Goal: Transaction & Acquisition: Purchase product/service

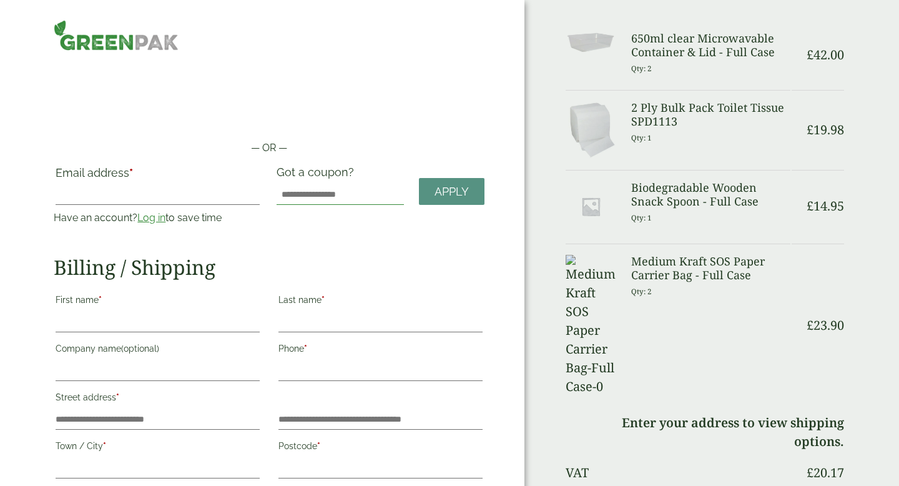
click at [325, 193] on input "Got a coupon?" at bounding box center [340, 195] width 127 height 20
click at [154, 218] on link "Log in" at bounding box center [151, 218] width 28 height 12
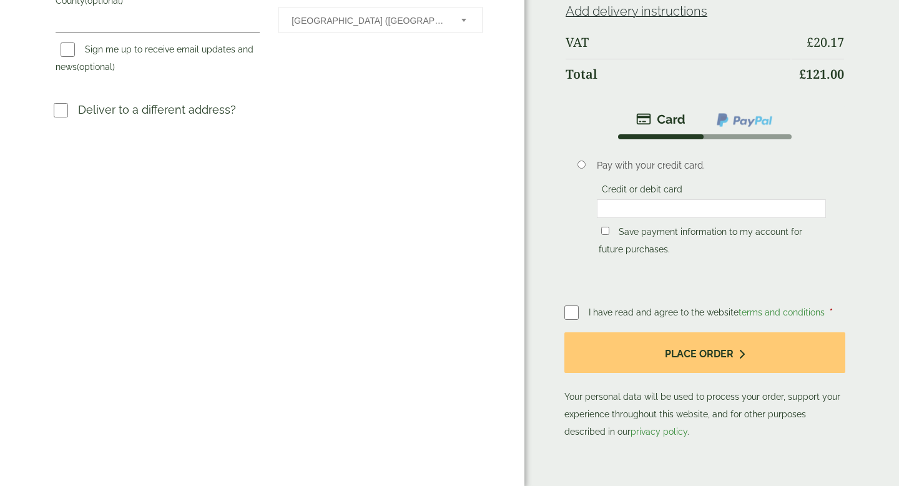
scroll to position [460, 0]
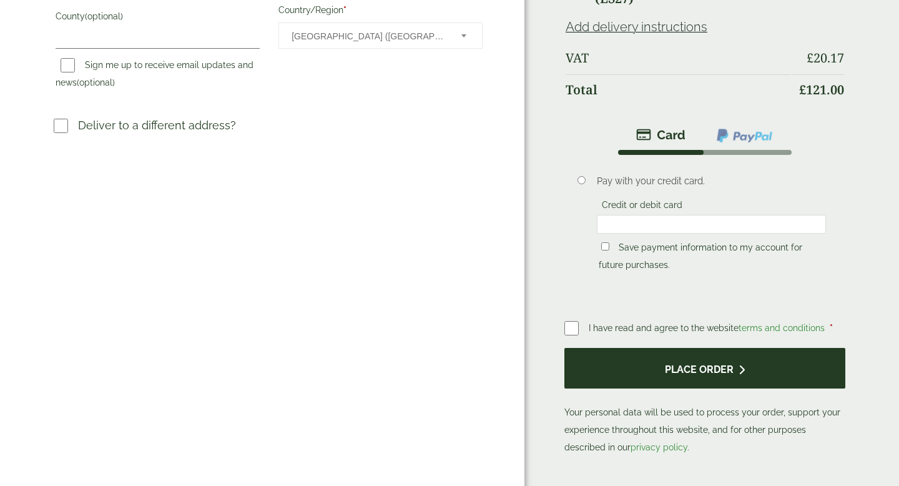
click at [689, 371] on button "Place order" at bounding box center [704, 368] width 281 height 41
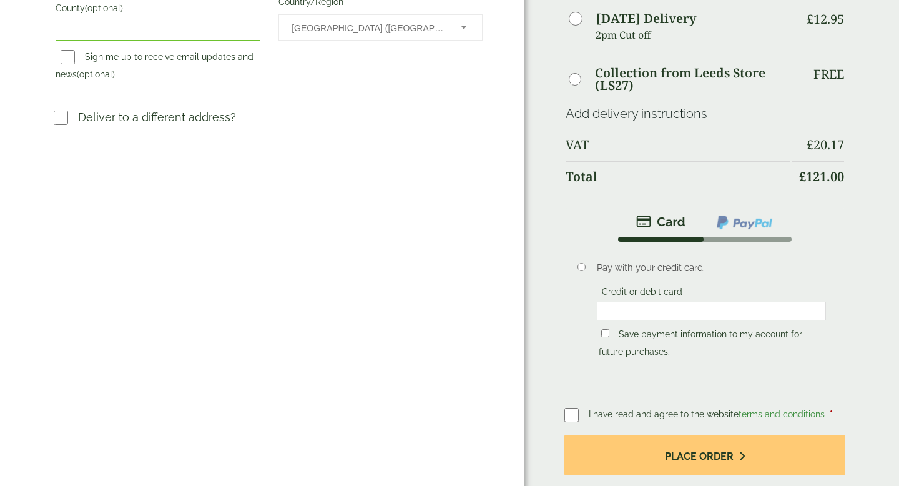
scroll to position [527, 0]
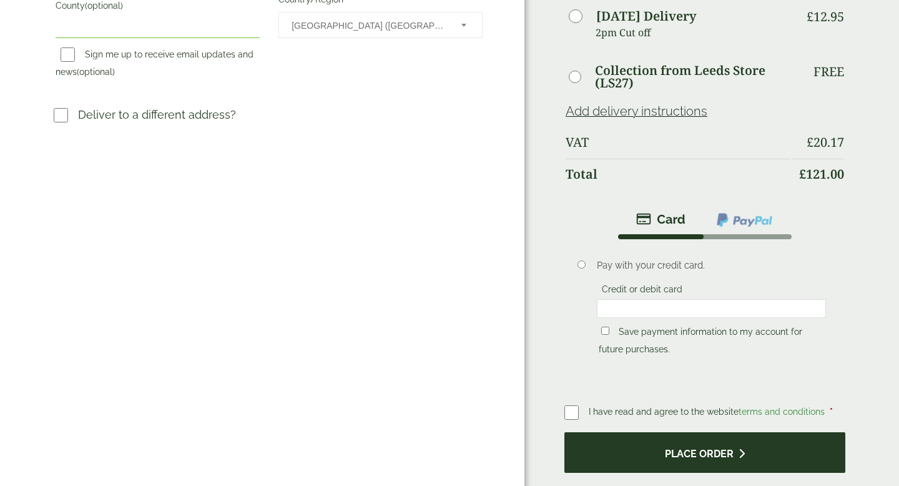
click at [654, 432] on button "Place order" at bounding box center [704, 452] width 281 height 41
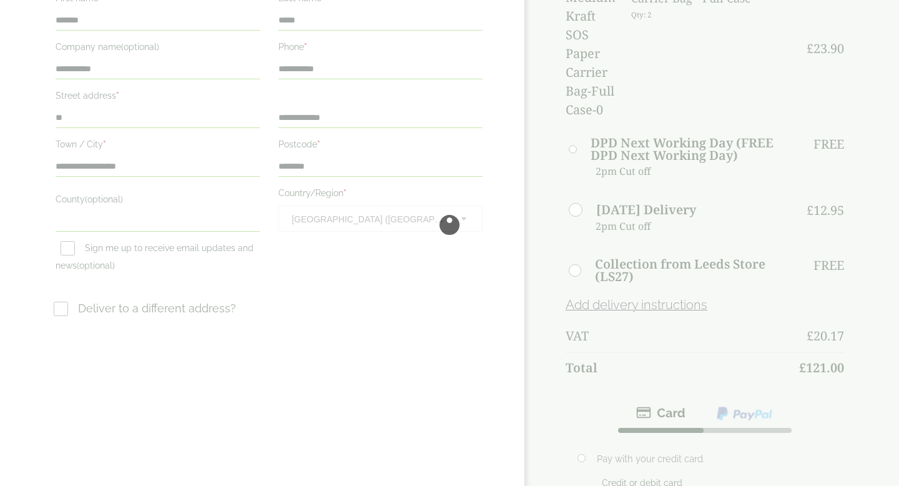
scroll to position [335, 0]
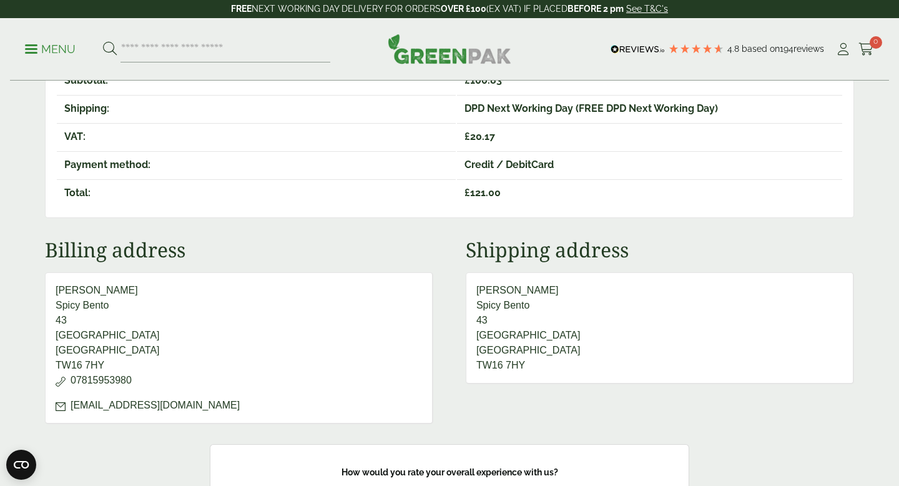
scroll to position [435, 0]
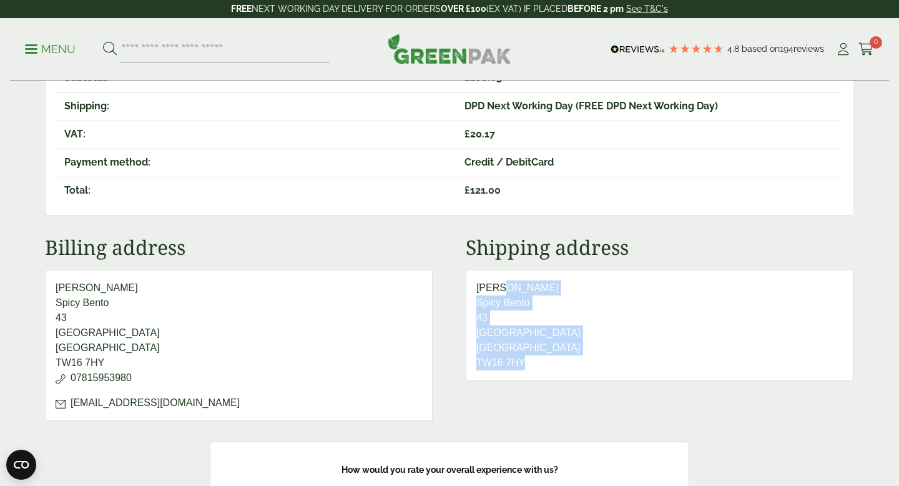
drag, startPoint x: 535, startPoint y: 366, endPoint x: 471, endPoint y: 292, distance: 97.4
click at [471, 292] on address "[PERSON_NAME] Spicy Bento [STREET_ADDRESS]" at bounding box center [660, 326] width 388 height 112
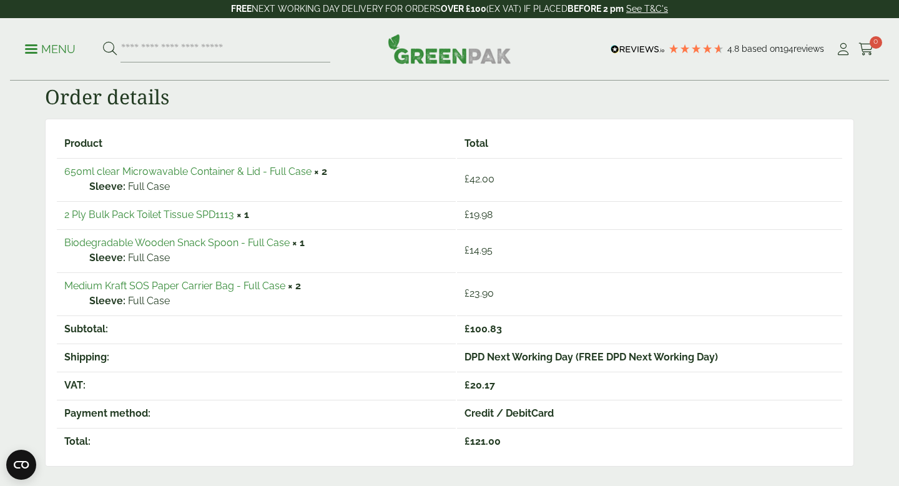
scroll to position [185, 0]
drag, startPoint x: 580, startPoint y: 358, endPoint x: 714, endPoint y: 356, distance: 134.3
click at [714, 356] on td "DPD Next Working Day (FREE DPD Next Working Day)" at bounding box center [649, 356] width 385 height 27
